Goal: Information Seeking & Learning: Learn about a topic

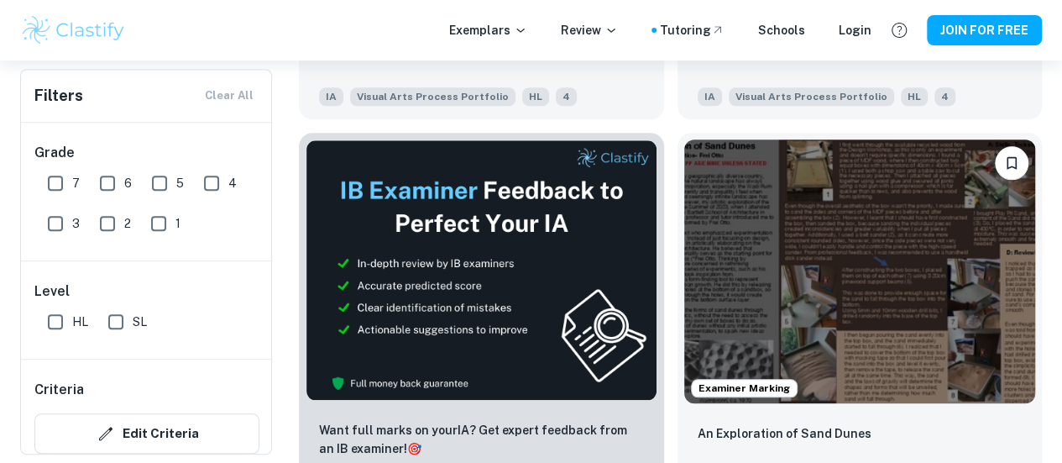
scroll to position [719, 0]
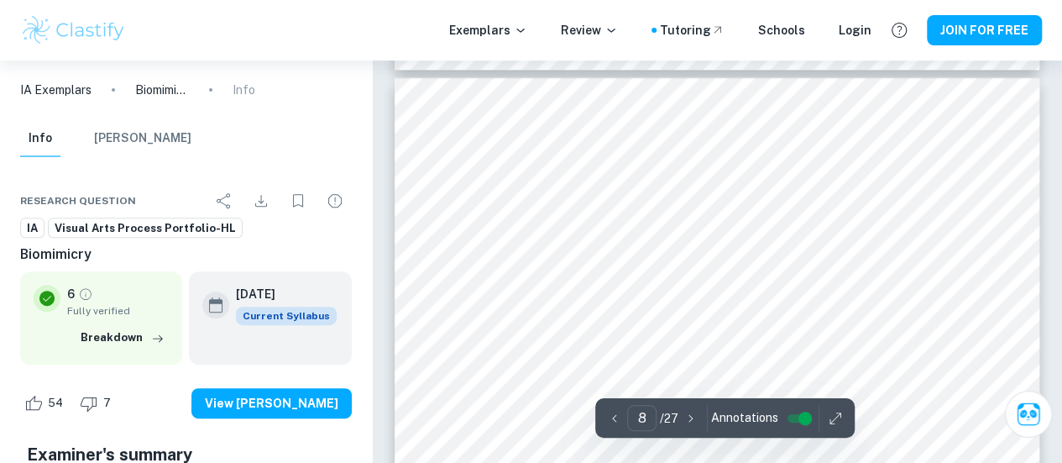
scroll to position [3462, 0]
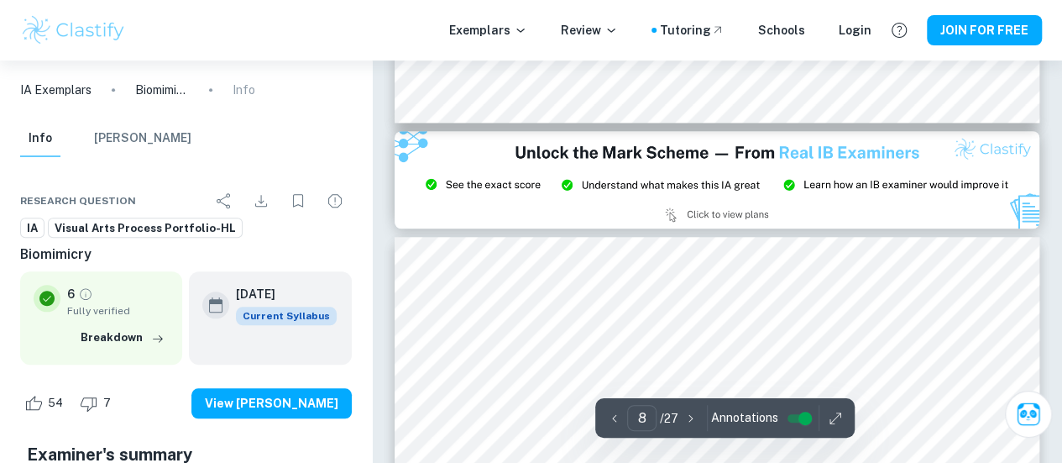
type input "9"
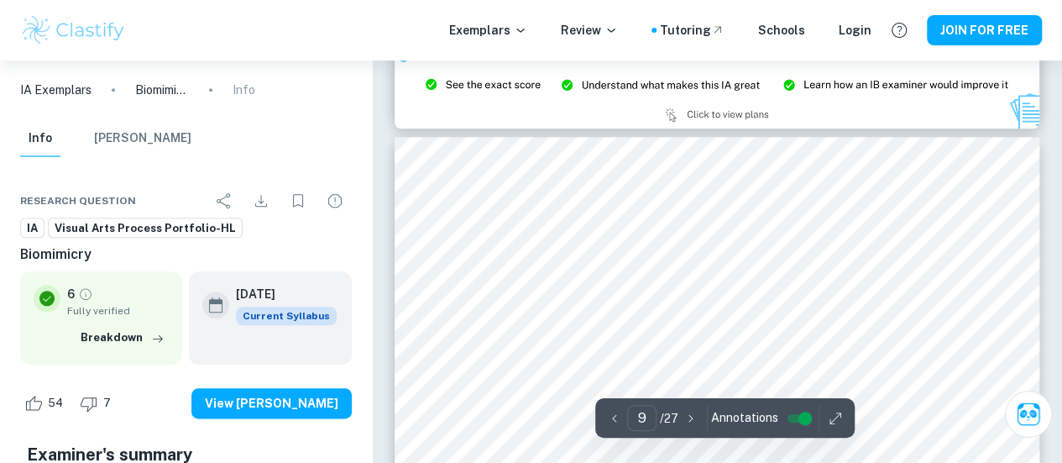
scroll to position [3972, 0]
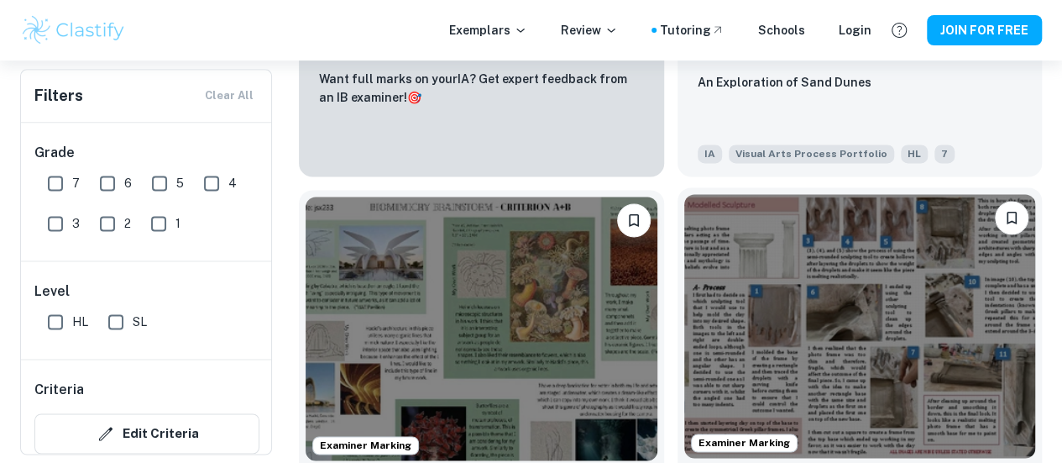
scroll to position [1069, 0]
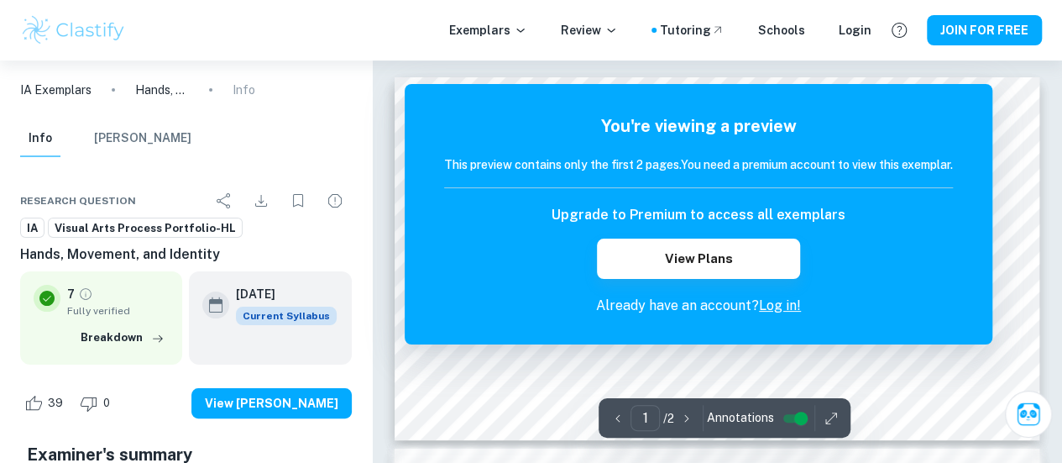
click at [774, 303] on link "Log in!" at bounding box center [780, 305] width 42 height 16
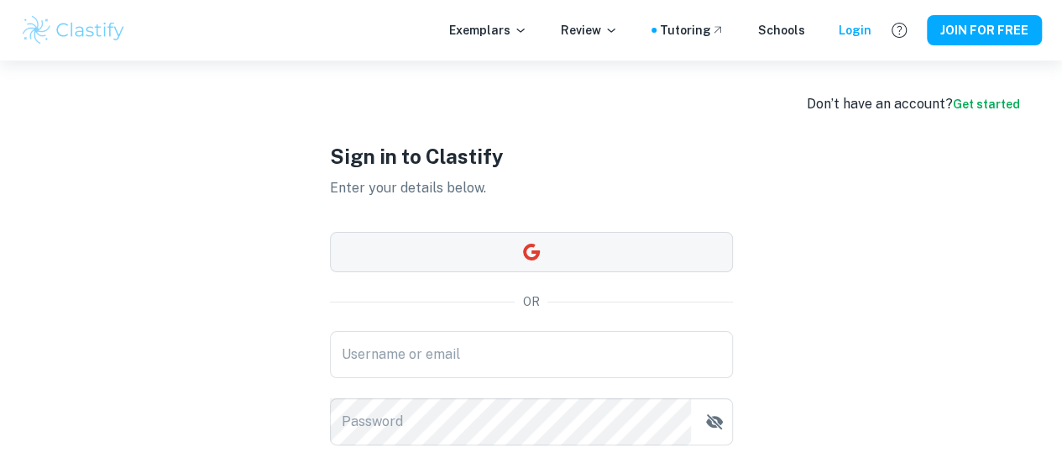
click at [626, 258] on button "button" at bounding box center [531, 252] width 403 height 40
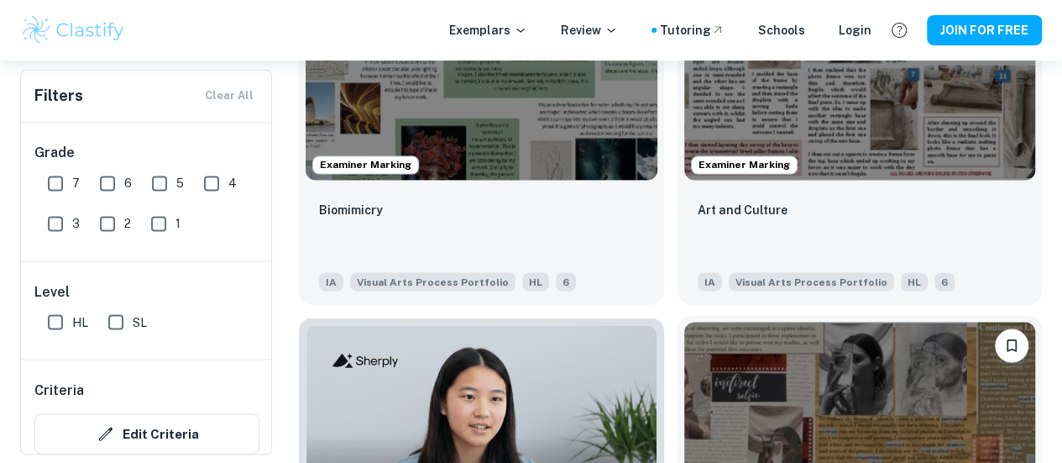
scroll to position [1349, 0]
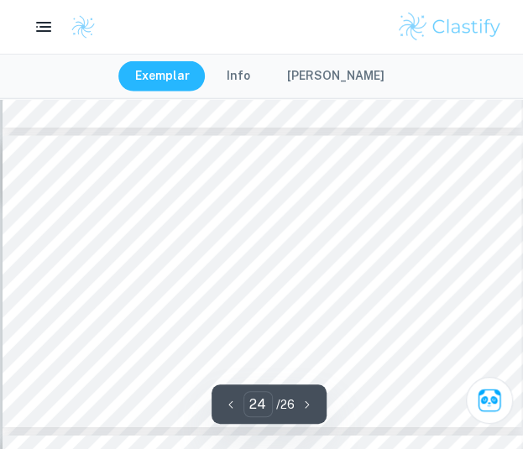
scroll to position [7244, 0]
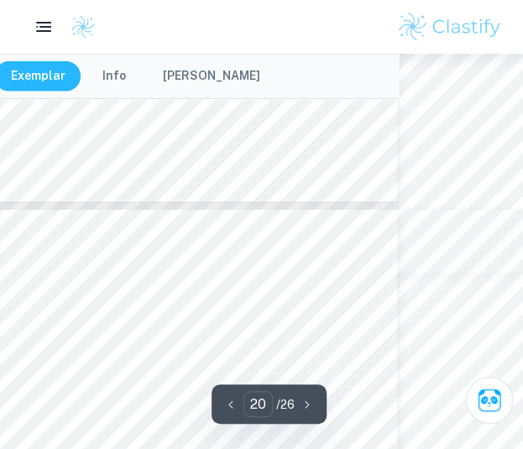
type input "19"
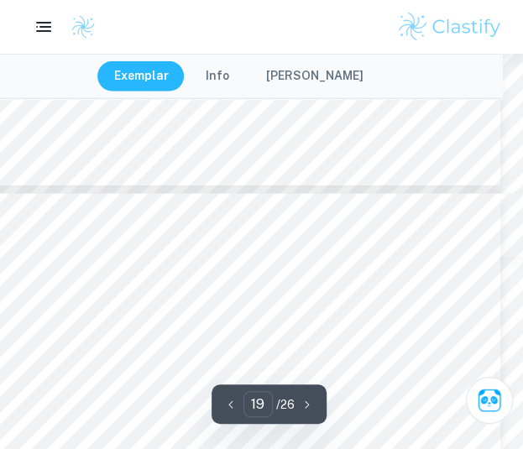
scroll to position [5664, 13]
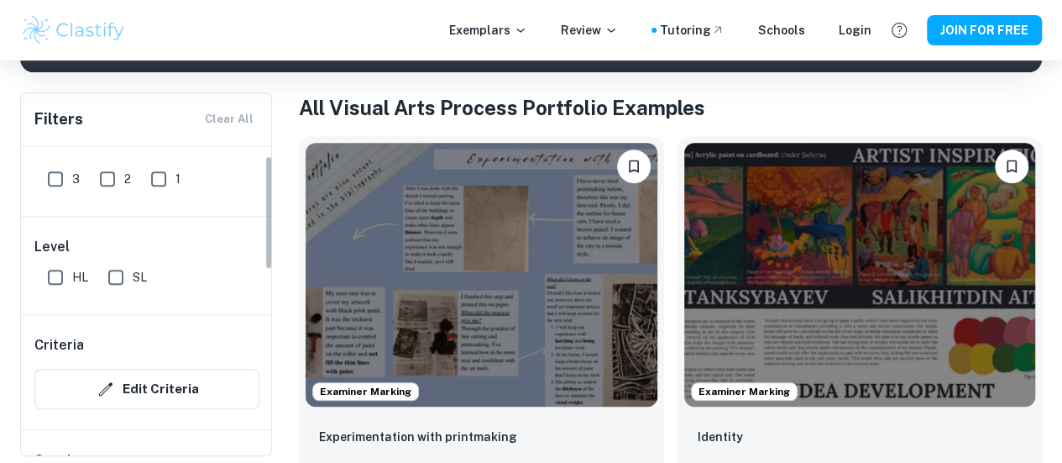
scroll to position [24, 0]
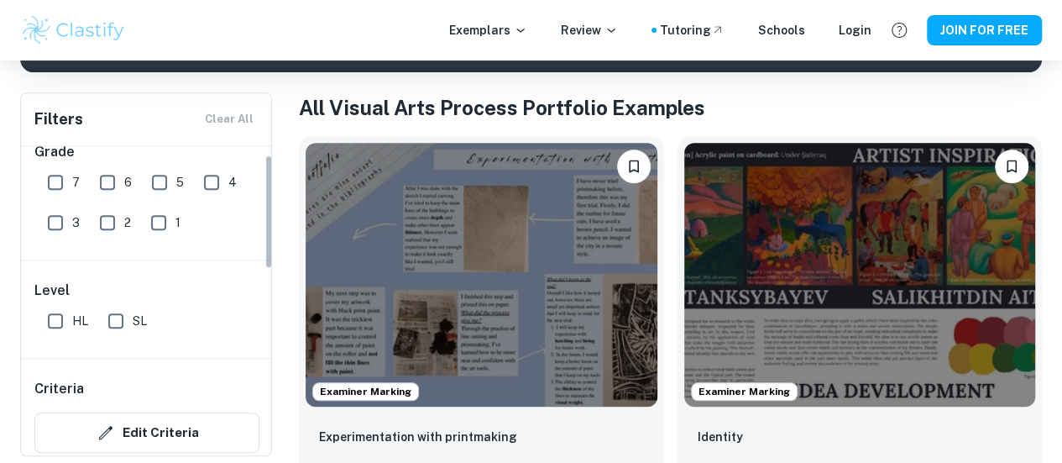
click at [115, 316] on input "SL" at bounding box center [116, 321] width 34 height 34
checkbox input "true"
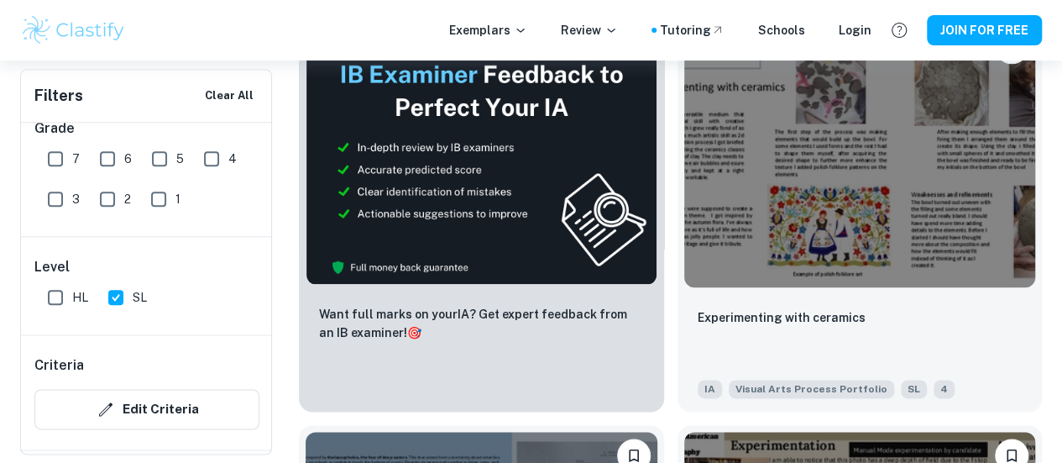
scroll to position [987, 0]
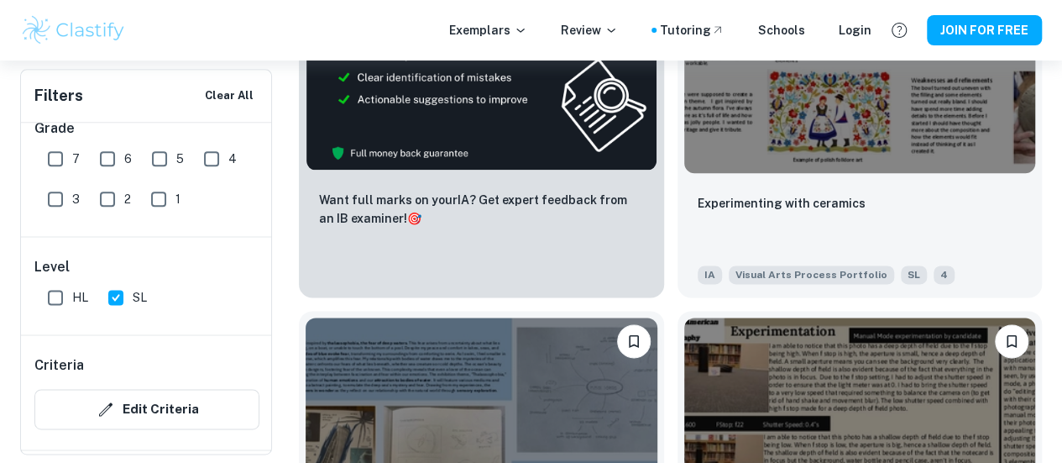
click at [56, 292] on input "HL" at bounding box center [56, 297] width 34 height 34
checkbox input "true"
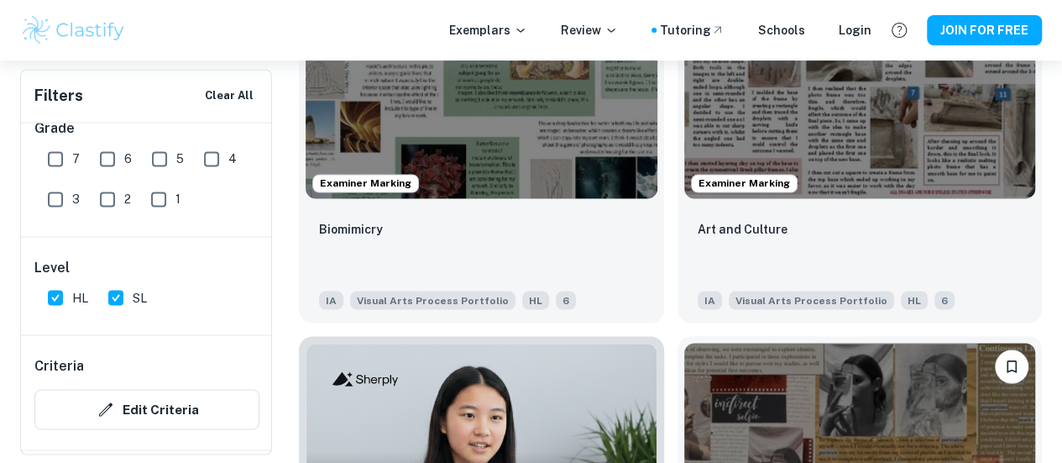
scroll to position [1372, 0]
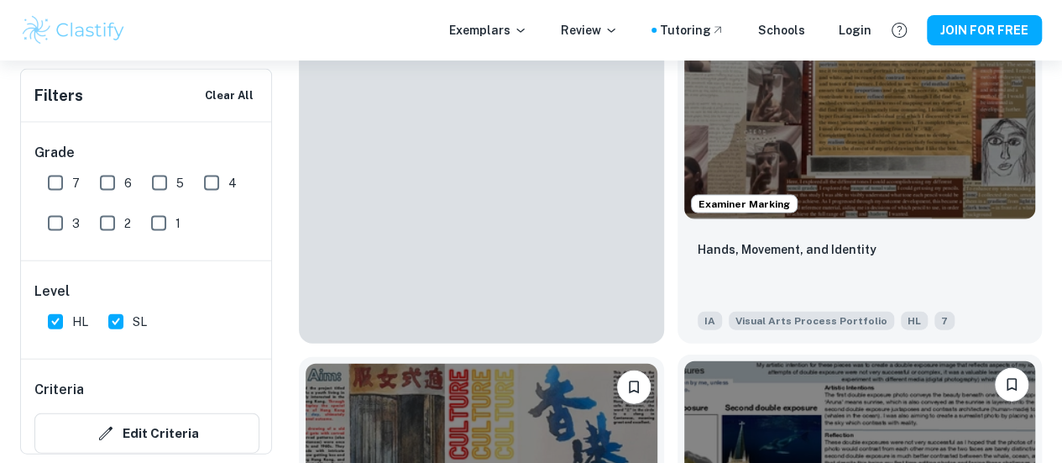
scroll to position [1759, 0]
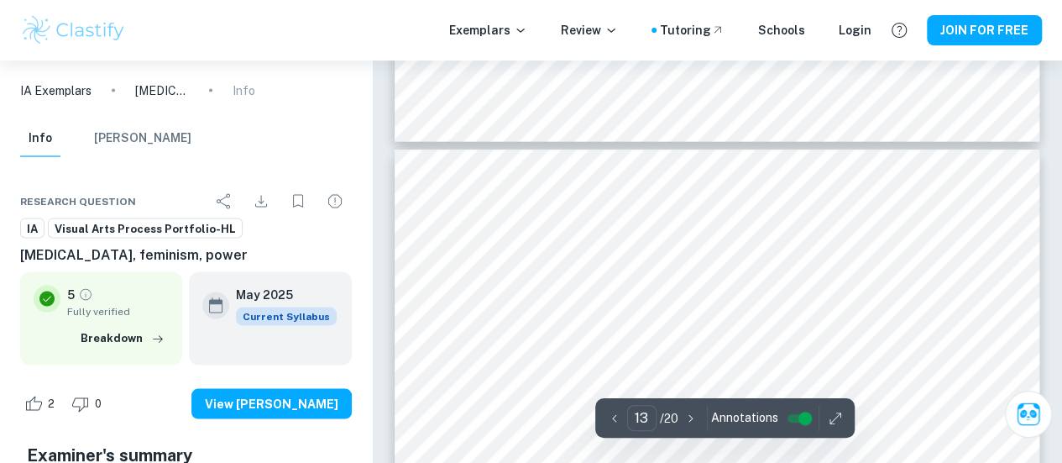
scroll to position [4698, 0]
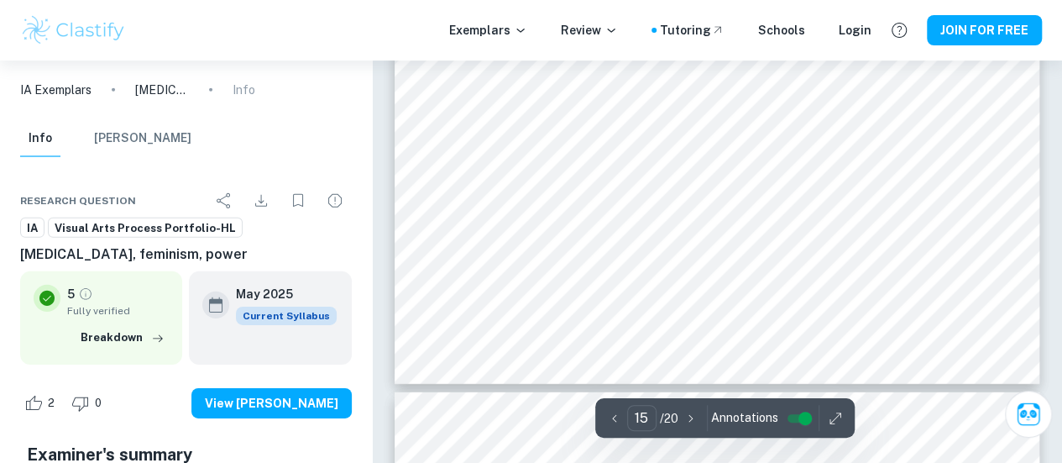
type input "16"
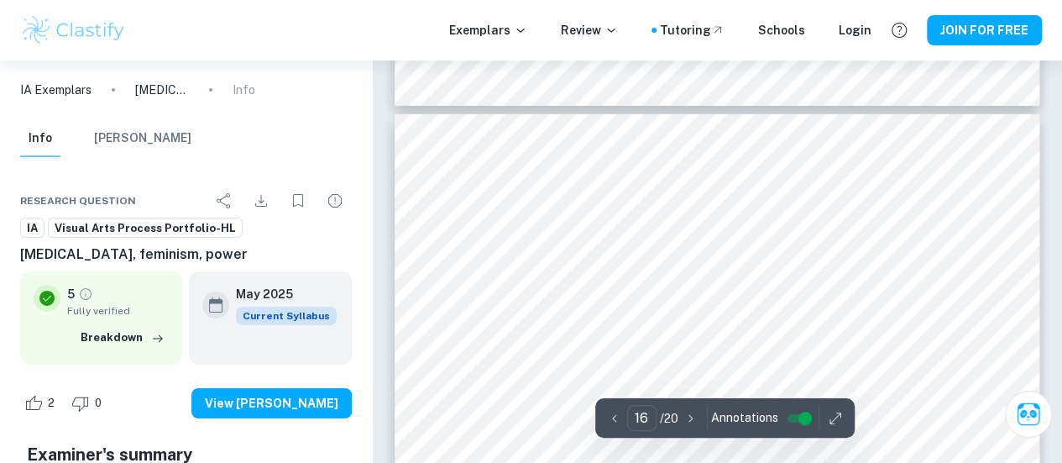
scroll to position [5952, 0]
